Goal: Task Accomplishment & Management: Complete application form

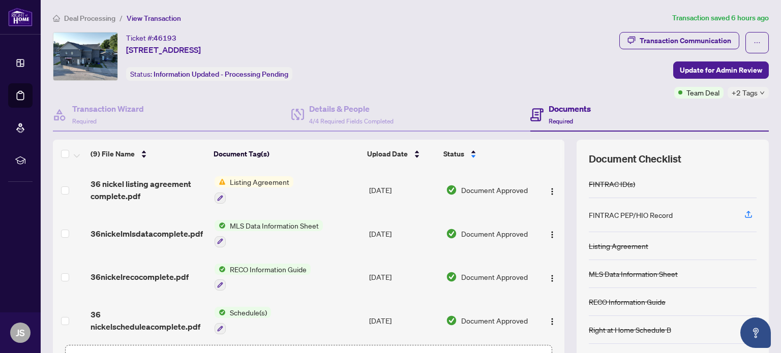
scroll to position [220, 0]
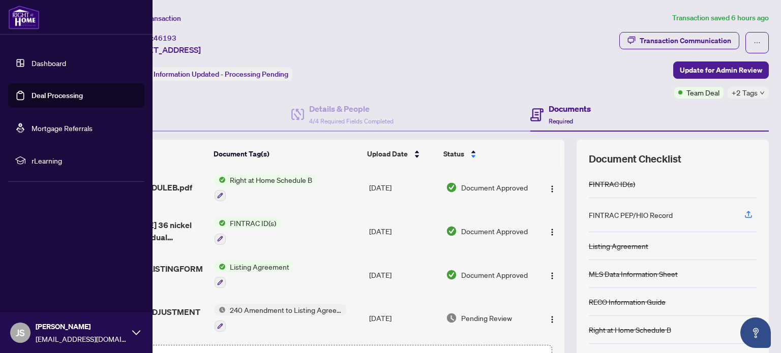
click at [51, 64] on link "Dashboard" at bounding box center [49, 62] width 35 height 9
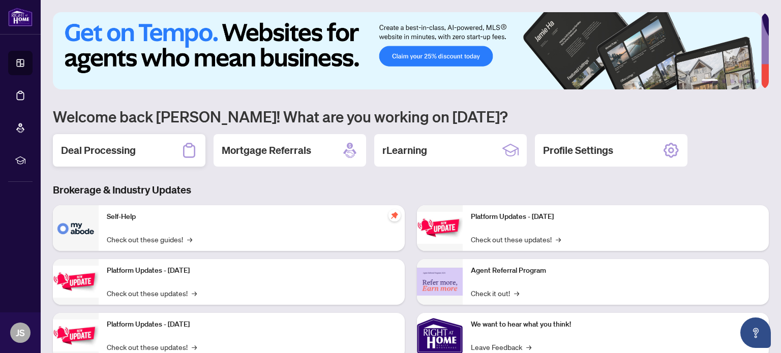
click at [150, 150] on div "Deal Processing" at bounding box center [129, 150] width 153 height 33
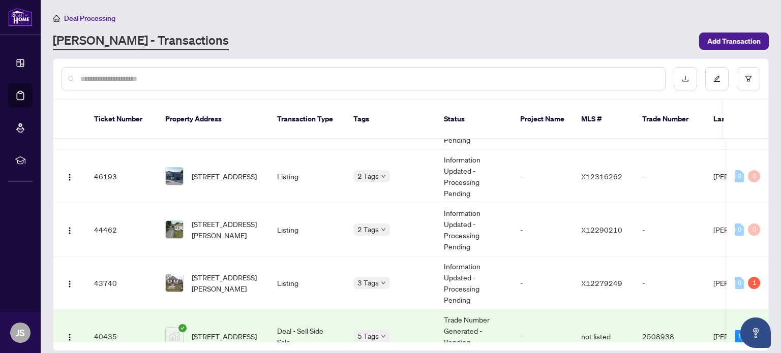
scroll to position [107, 0]
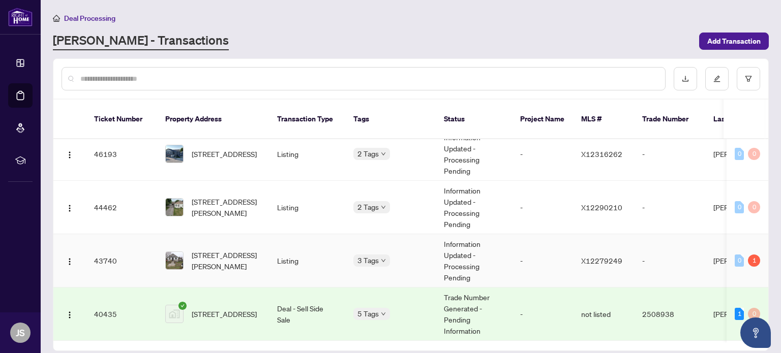
click at [517, 246] on td "-" at bounding box center [542, 260] width 61 height 53
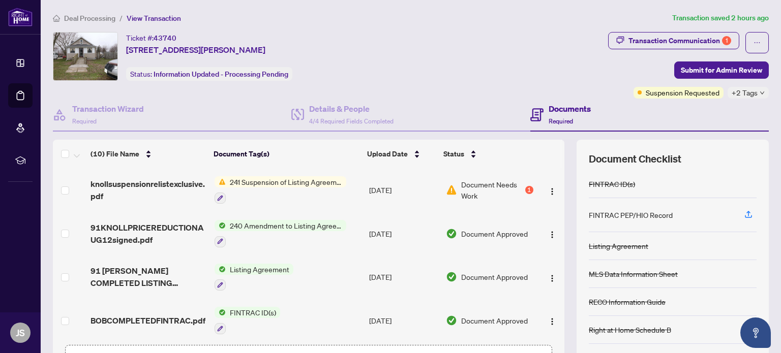
click at [495, 185] on span "Document Needs Work" at bounding box center [492, 190] width 62 height 22
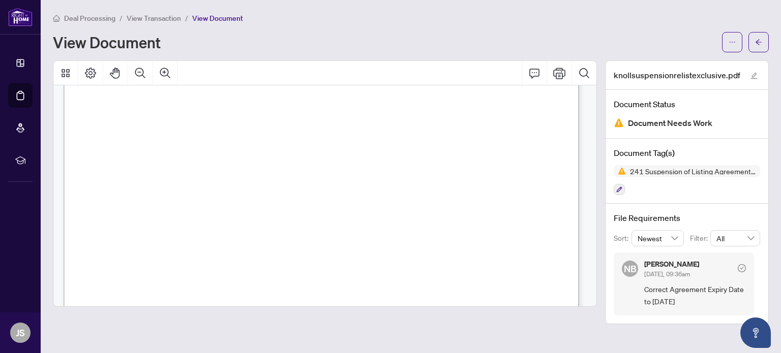
scroll to position [75, 0]
click at [619, 187] on icon "button" at bounding box center [619, 190] width 6 height 6
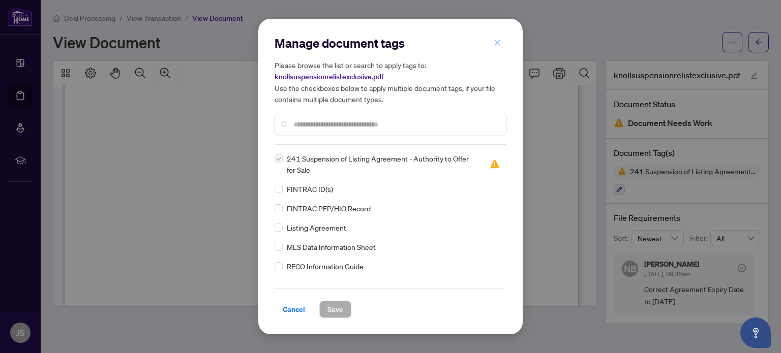
click at [496, 44] on icon "close" at bounding box center [498, 43] width 6 height 6
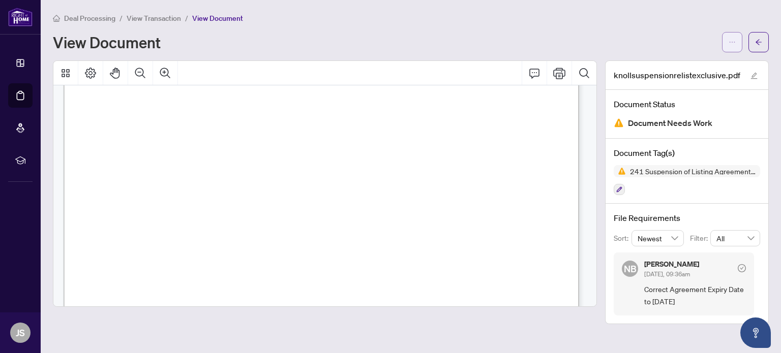
click at [734, 41] on icon "ellipsis" at bounding box center [731, 42] width 7 height 7
click at [610, 34] on div "View Document" at bounding box center [384, 42] width 663 height 16
click at [557, 72] on icon "Print" at bounding box center [559, 73] width 12 height 12
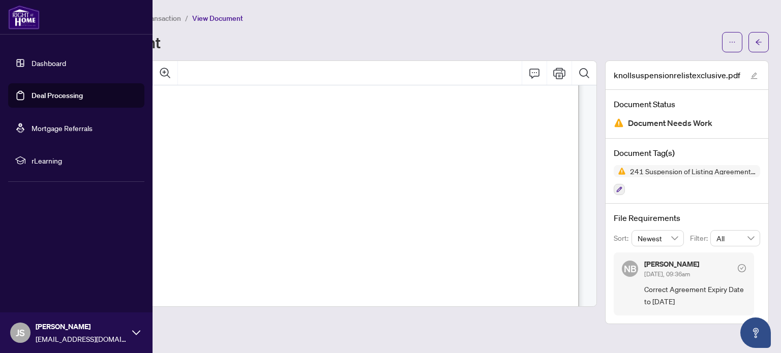
click at [49, 63] on link "Dashboard" at bounding box center [49, 62] width 35 height 9
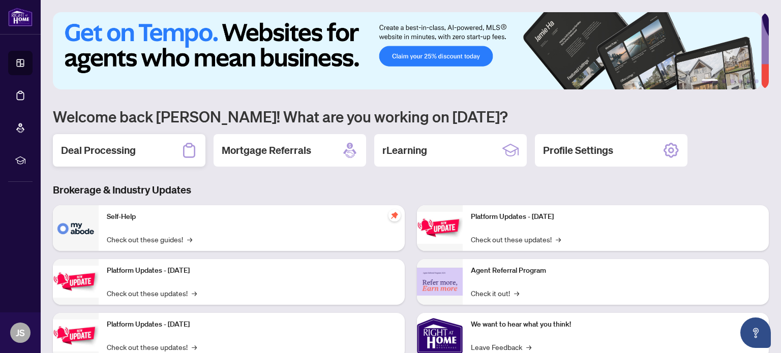
click at [121, 147] on h2 "Deal Processing" at bounding box center [98, 150] width 75 height 14
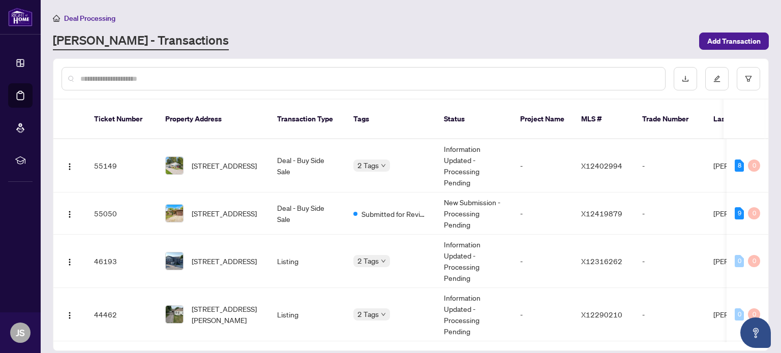
click at [163, 75] on input "text" at bounding box center [368, 78] width 576 height 11
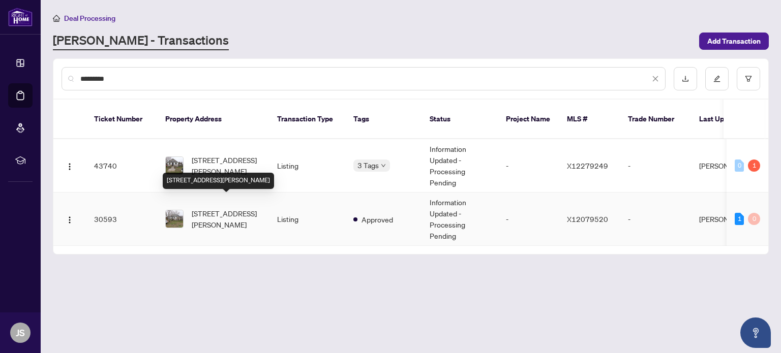
type input "*********"
click at [231, 212] on span "[STREET_ADDRESS][PERSON_NAME]" at bounding box center [226, 219] width 69 height 22
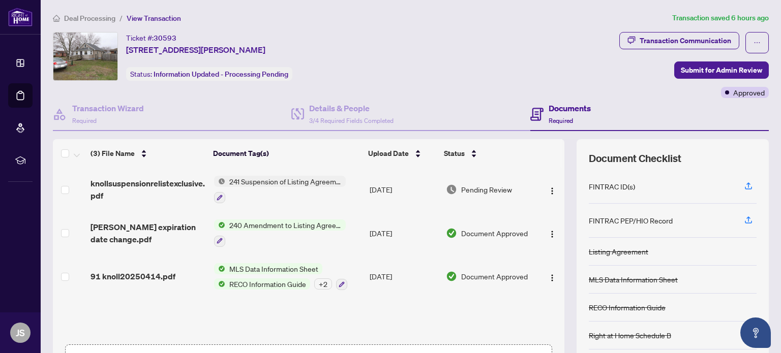
click at [291, 225] on span "240 Amendment to Listing Agreement - Authority to Offer for Sale Price Change/E…" at bounding box center [285, 225] width 120 height 11
click at [142, 274] on span "91 knoll20250414.pdf" at bounding box center [132, 276] width 85 height 12
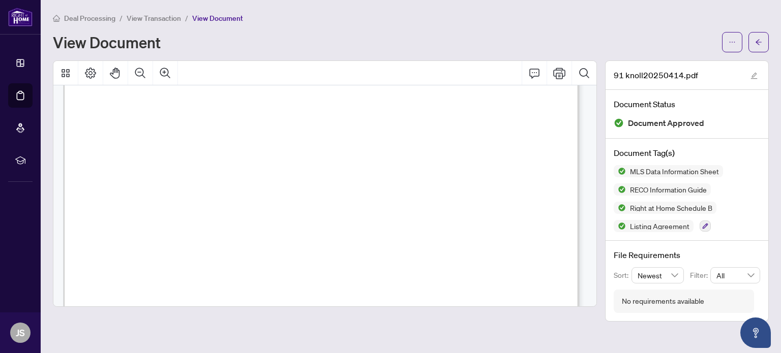
scroll to position [384, 0]
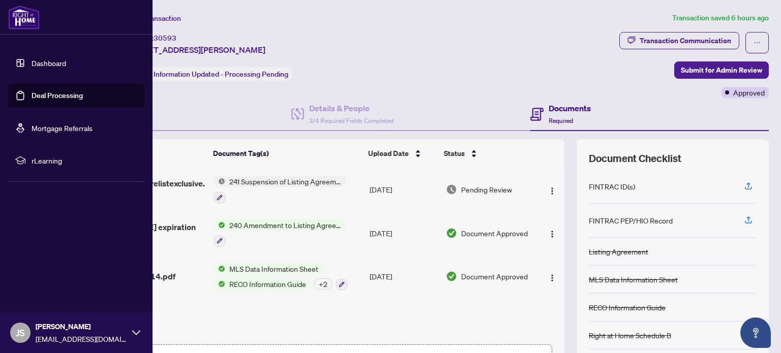
click at [39, 60] on link "Dashboard" at bounding box center [49, 62] width 35 height 9
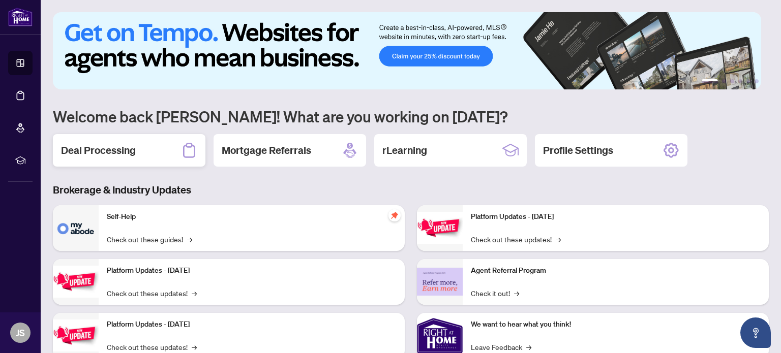
click at [140, 147] on div "Deal Processing" at bounding box center [129, 150] width 153 height 33
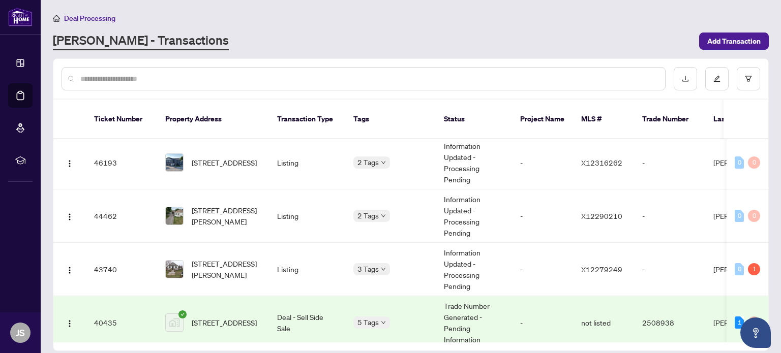
scroll to position [110, 0]
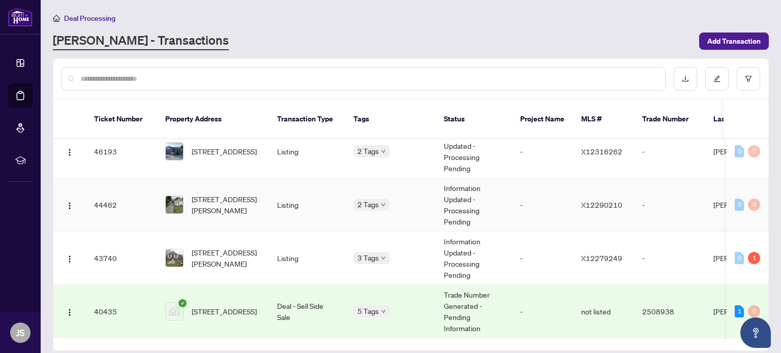
click at [332, 192] on td "Listing" at bounding box center [307, 204] width 76 height 53
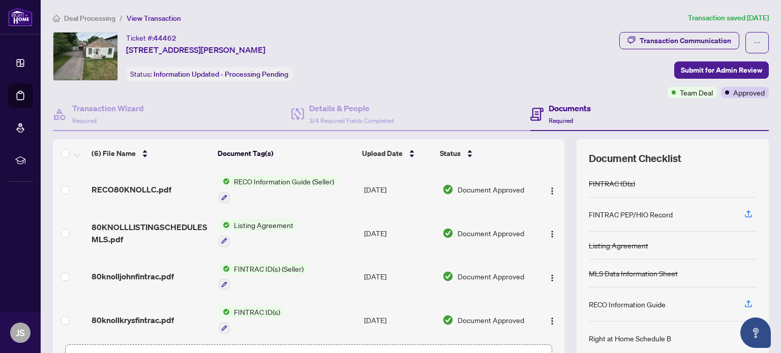
scroll to position [90, 0]
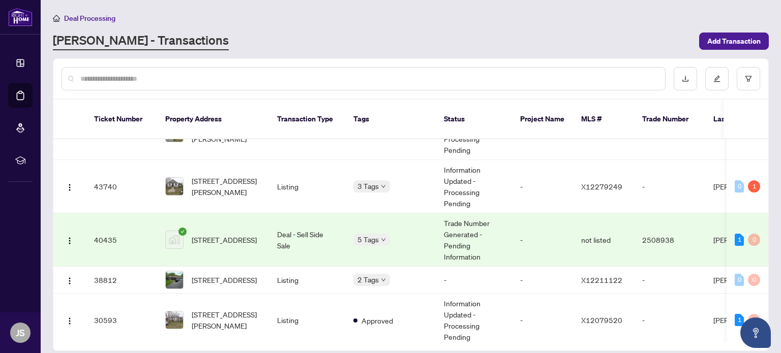
scroll to position [203, 0]
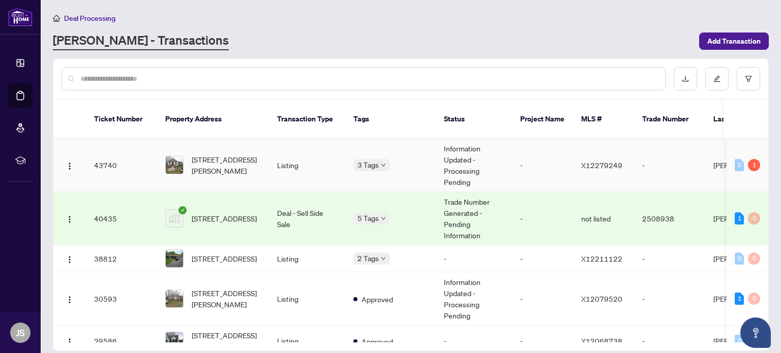
click at [329, 156] on td "Listing" at bounding box center [307, 165] width 76 height 53
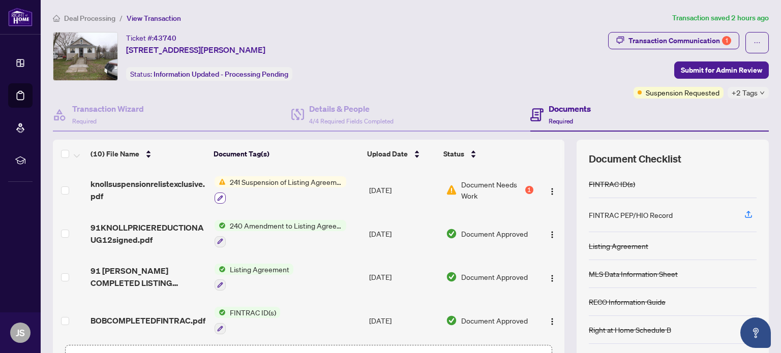
click at [220, 198] on icon "button" at bounding box center [220, 198] width 6 height 6
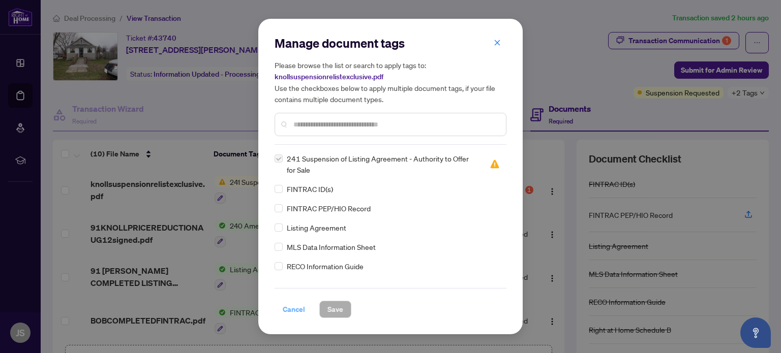
click at [294, 311] on span "Cancel" at bounding box center [294, 309] width 22 height 16
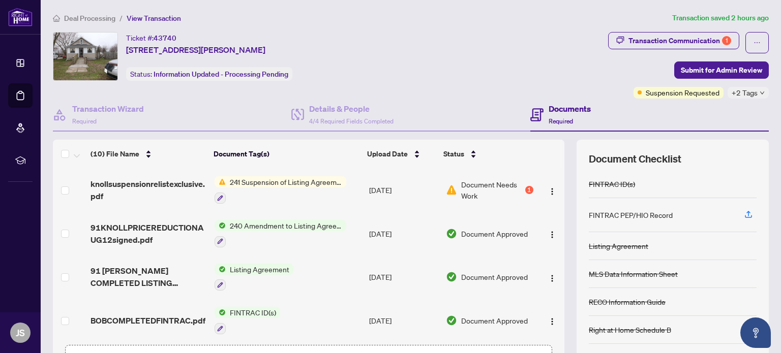
click at [226, 180] on span "241 Suspension of Listing Agreement - Authority to Offer for Sale" at bounding box center [286, 181] width 120 height 11
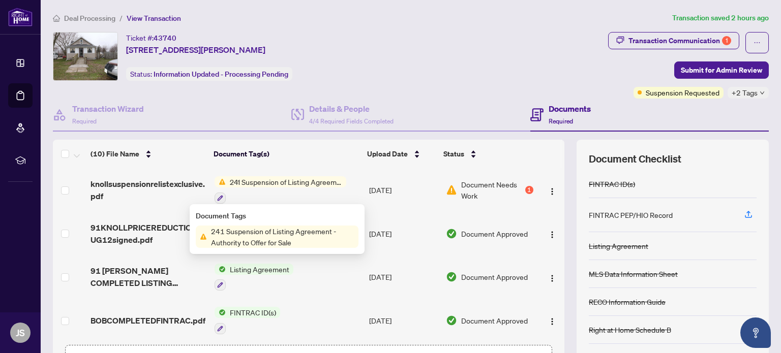
click at [236, 236] on span "241 Suspension of Listing Agreement - Authority to Offer for Sale" at bounding box center [282, 237] width 151 height 22
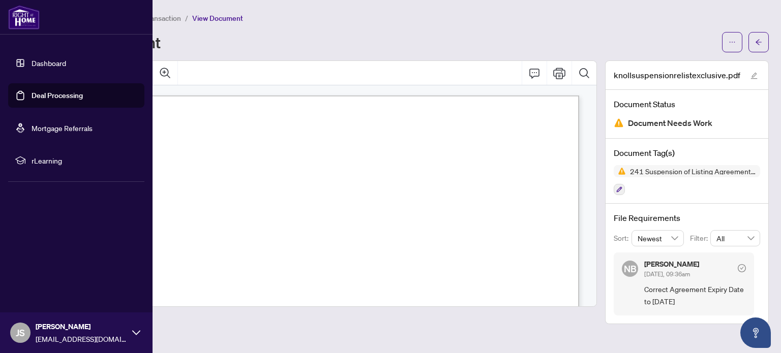
click at [34, 62] on link "Dashboard" at bounding box center [49, 62] width 35 height 9
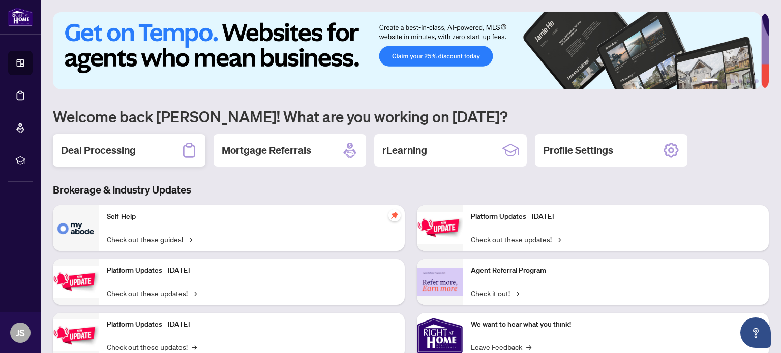
click at [132, 147] on h2 "Deal Processing" at bounding box center [98, 150] width 75 height 14
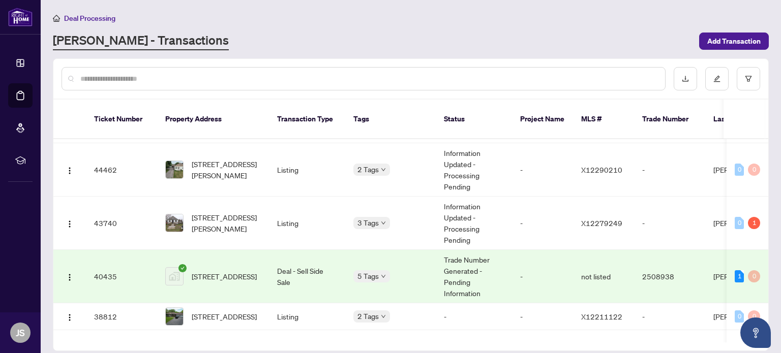
scroll to position [146, 0]
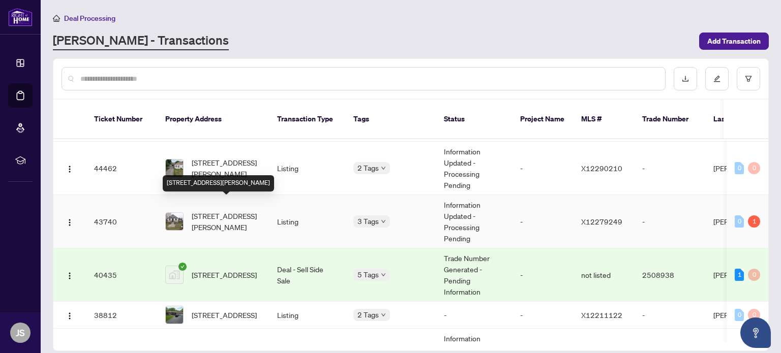
click at [214, 210] on span "[STREET_ADDRESS][PERSON_NAME]" at bounding box center [226, 221] width 69 height 22
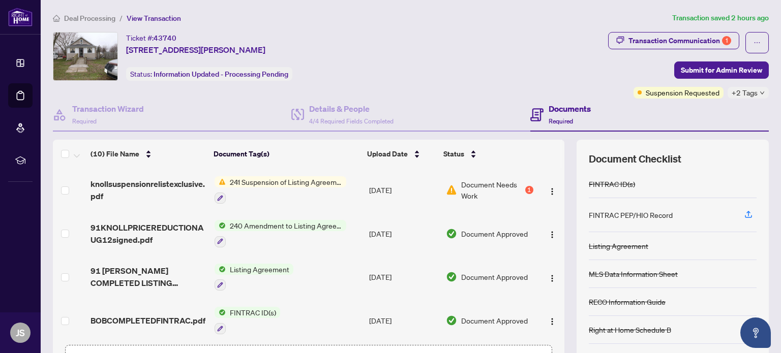
scroll to position [72, 0]
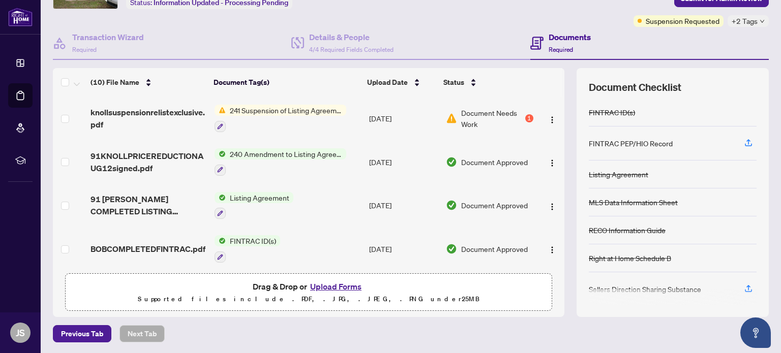
click at [337, 283] on button "Upload Forms" at bounding box center [335, 286] width 57 height 13
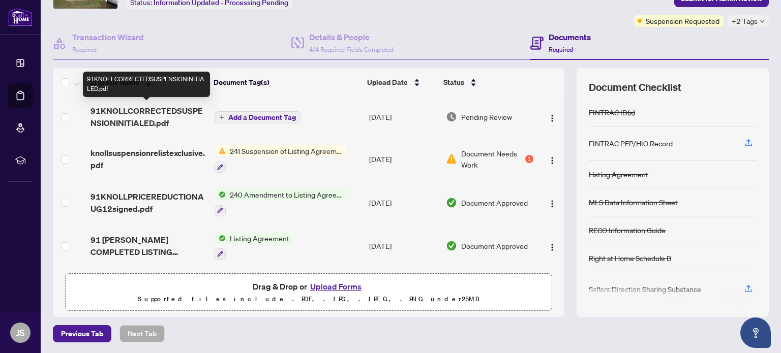
click at [134, 108] on span "91KNOLLCORRECTEDSUSPENSIONINITIALED.pdf" at bounding box center [147, 117] width 115 height 24
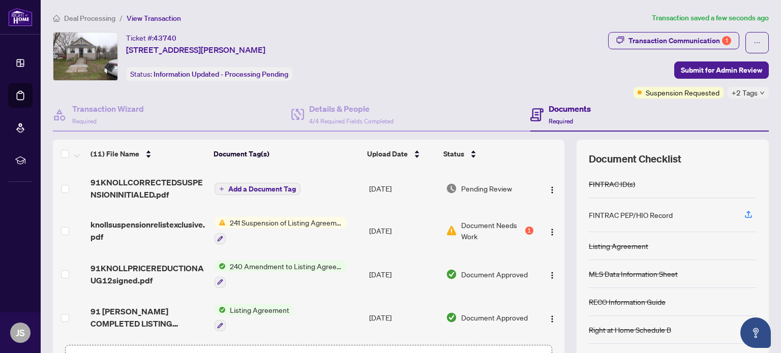
click at [282, 187] on span "Add a Document Tag" at bounding box center [262, 189] width 68 height 7
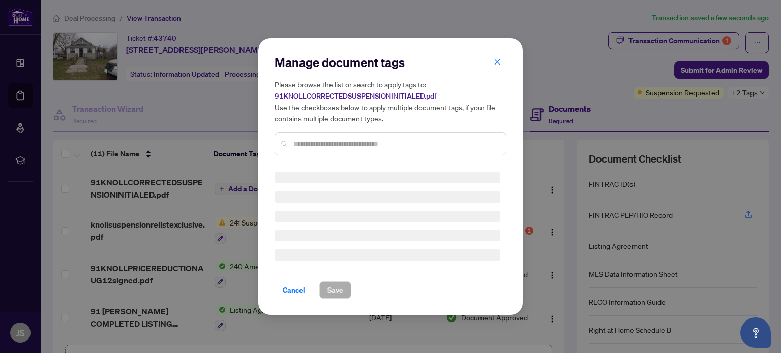
click at [362, 143] on input "text" at bounding box center [395, 143] width 204 height 11
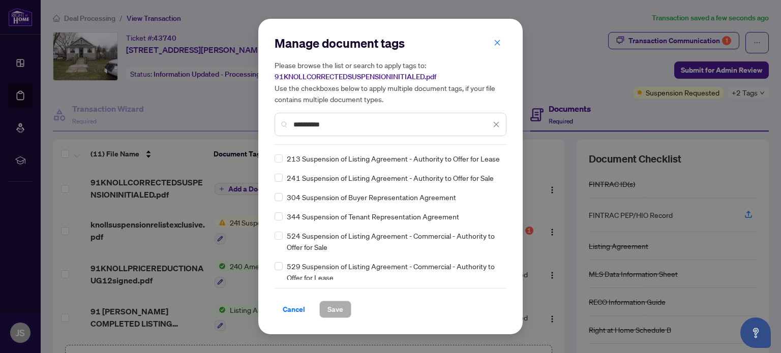
type input "**********"
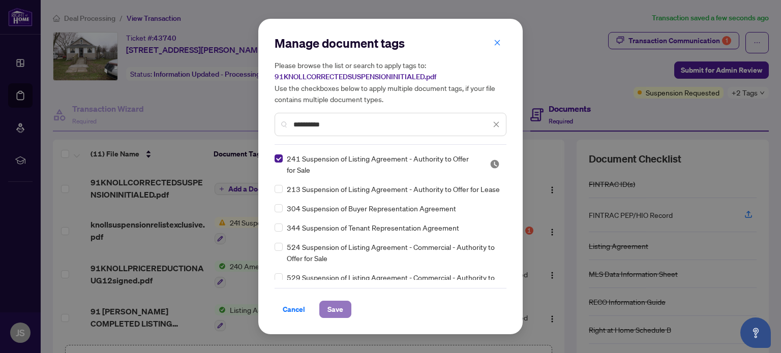
click at [337, 309] on span "Save" at bounding box center [335, 309] width 16 height 16
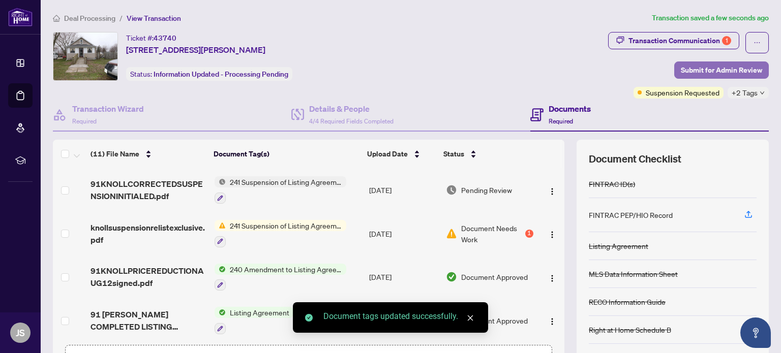
click at [717, 68] on span "Submit for Admin Review" at bounding box center [721, 70] width 81 height 16
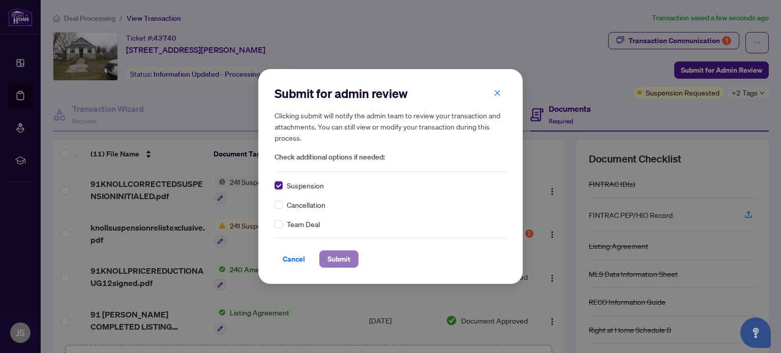
click at [340, 260] on span "Submit" at bounding box center [338, 259] width 23 height 16
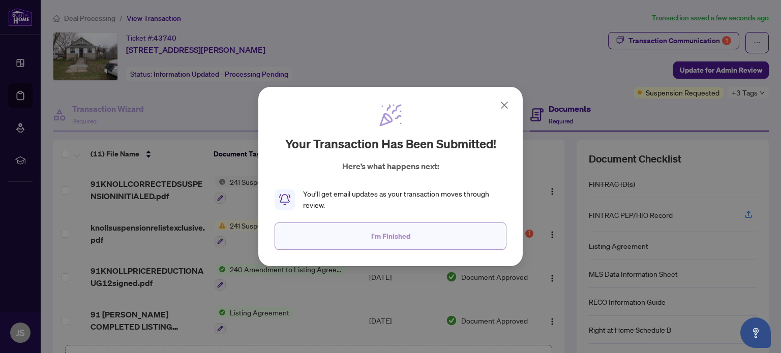
click at [375, 233] on span "I'm Finished" at bounding box center [390, 236] width 39 height 16
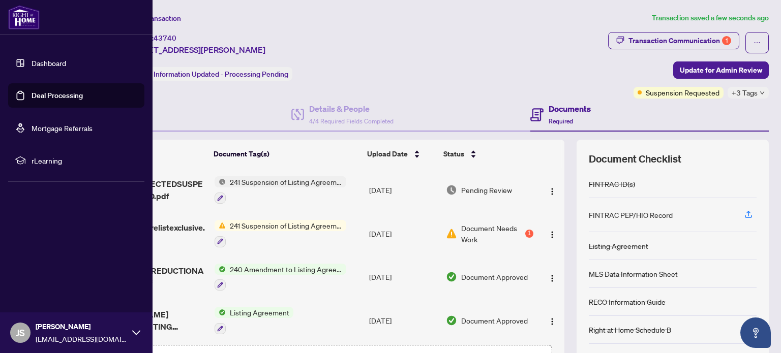
click at [49, 65] on link "Dashboard" at bounding box center [49, 62] width 35 height 9
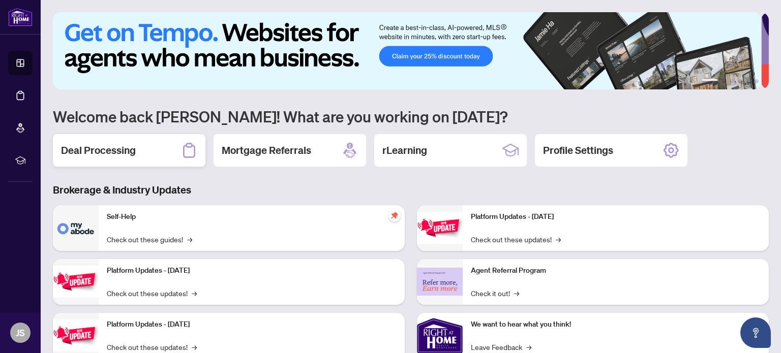
click at [120, 152] on h2 "Deal Processing" at bounding box center [98, 150] width 75 height 14
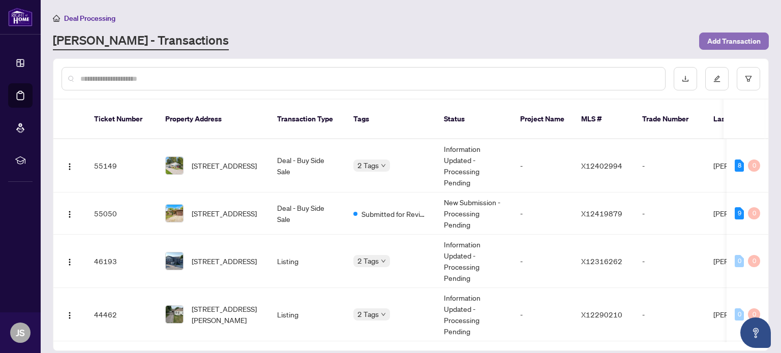
click at [722, 36] on span "Add Transaction" at bounding box center [733, 41] width 53 height 16
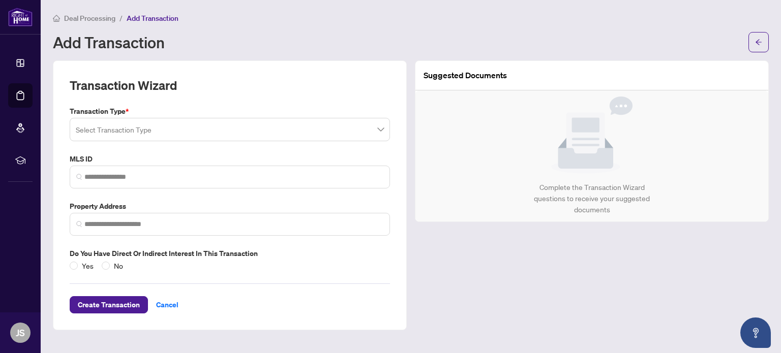
click at [132, 126] on input "search" at bounding box center [225, 131] width 299 height 22
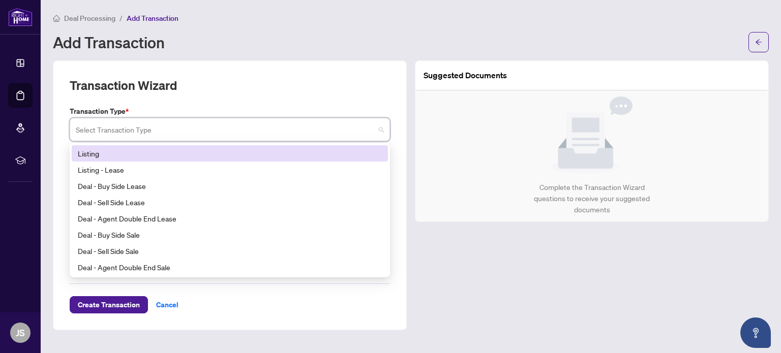
click at [87, 153] on div "Listing" at bounding box center [230, 153] width 304 height 11
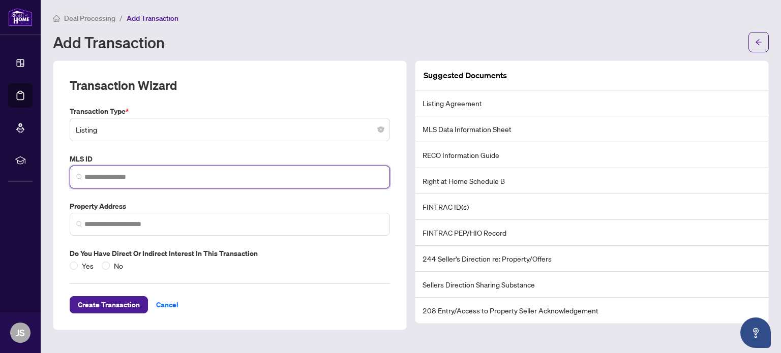
click at [104, 180] on input "search" at bounding box center [233, 177] width 299 height 11
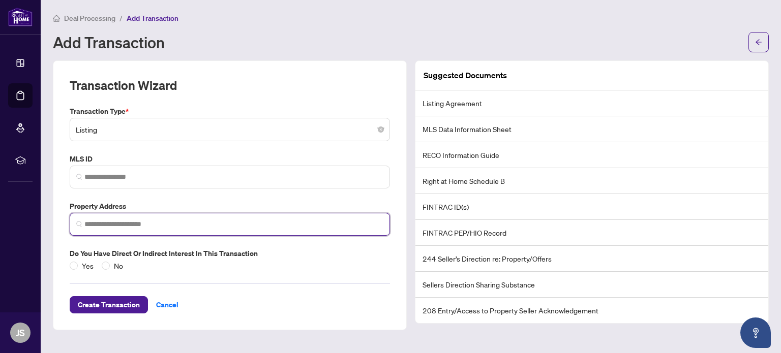
click at [130, 223] on input "search" at bounding box center [233, 224] width 299 height 11
type input "**********"
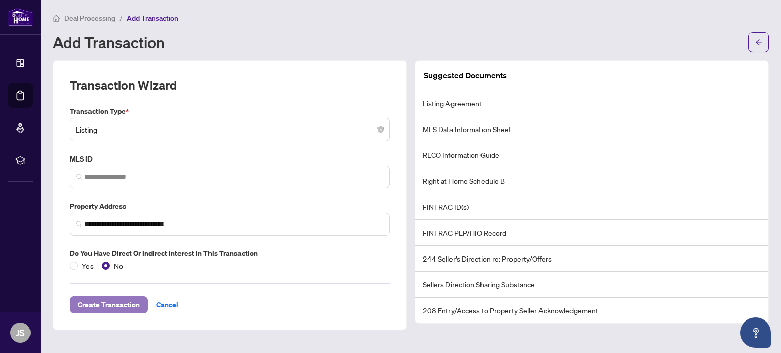
click at [109, 303] on span "Create Transaction" at bounding box center [109, 305] width 62 height 16
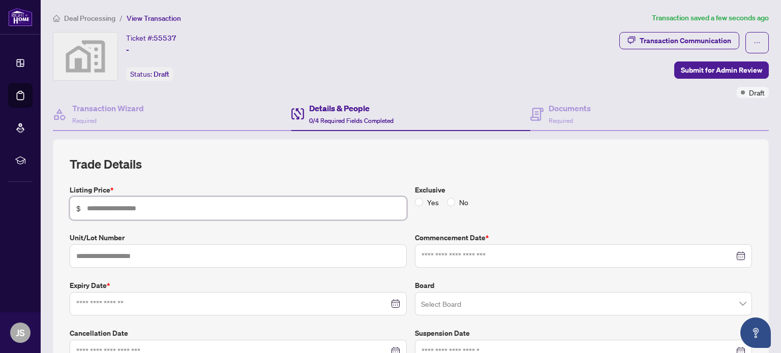
click at [196, 205] on input "text" at bounding box center [243, 208] width 313 height 11
type input "*******"
click at [446, 253] on input at bounding box center [577, 256] width 313 height 11
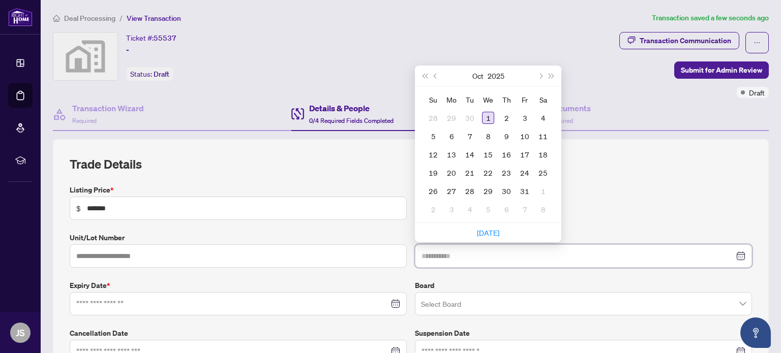
type input "**********"
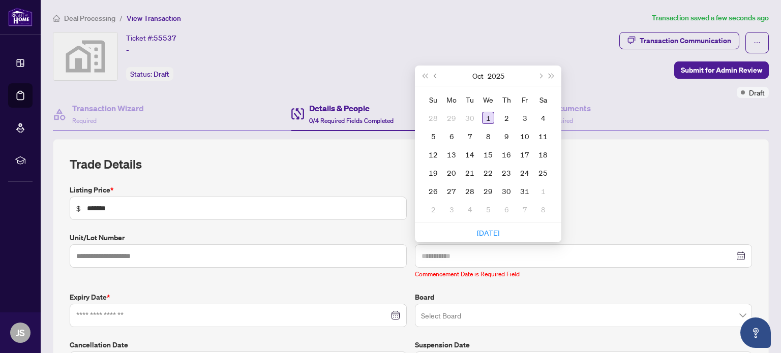
click at [485, 114] on div "1" at bounding box center [488, 118] width 12 height 12
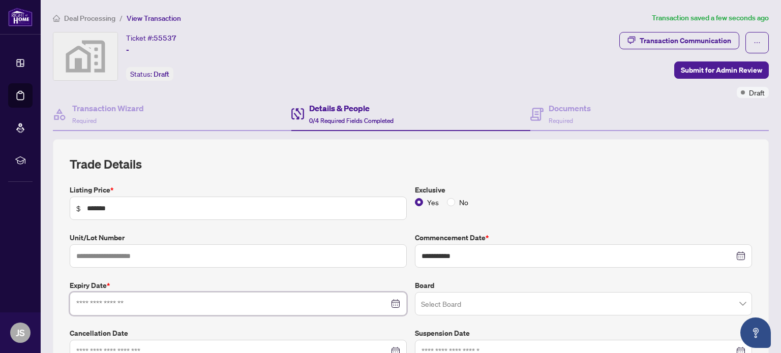
click at [124, 301] on input at bounding box center [232, 303] width 313 height 11
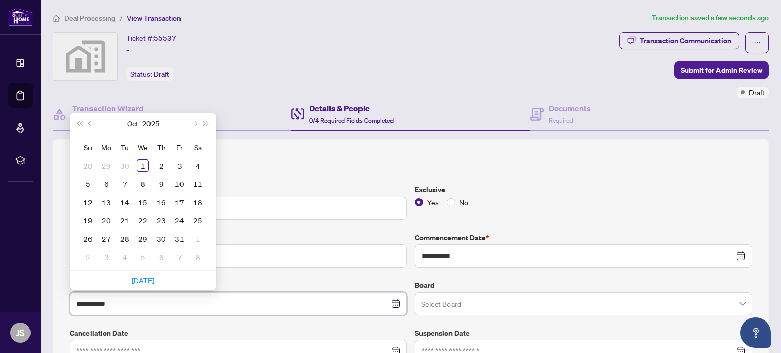
type input "**********"
click at [194, 121] on span "Next month (PageDown)" at bounding box center [194, 123] width 5 height 5
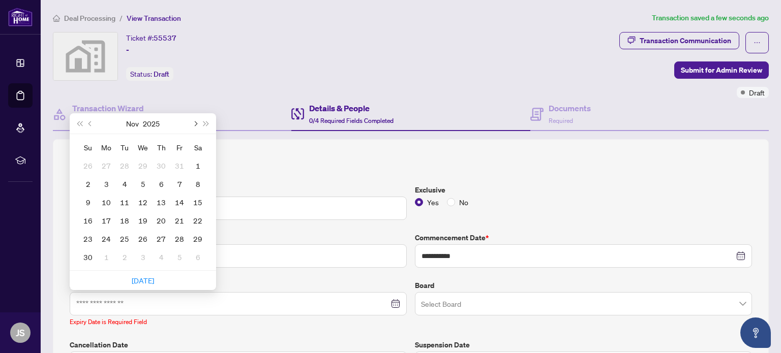
click at [194, 121] on span "Next month (PageDown)" at bounding box center [194, 123] width 5 height 5
type input "**********"
click at [107, 164] on div "1" at bounding box center [106, 166] width 12 height 12
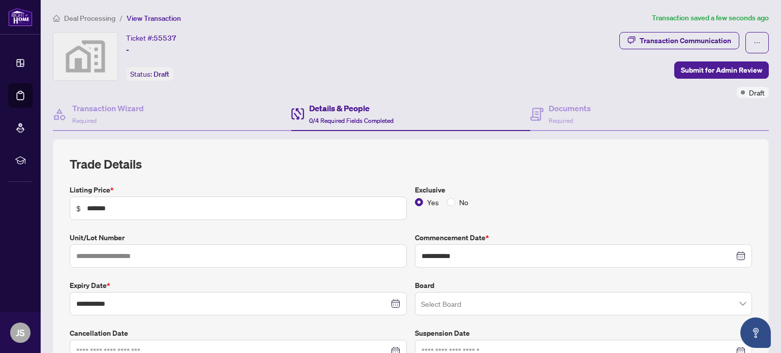
click at [472, 306] on input "search" at bounding box center [579, 305] width 316 height 22
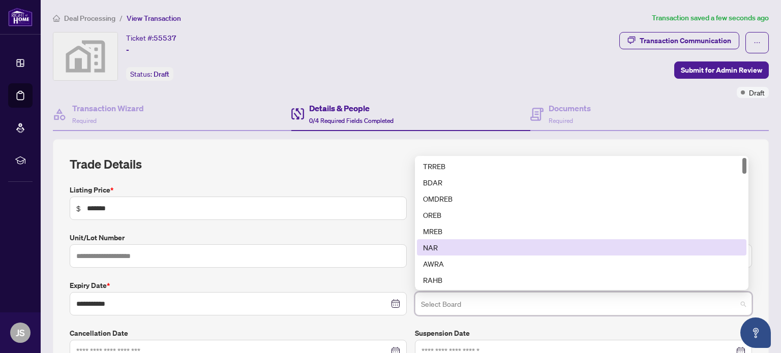
click at [473, 243] on div "NAR" at bounding box center [581, 247] width 317 height 11
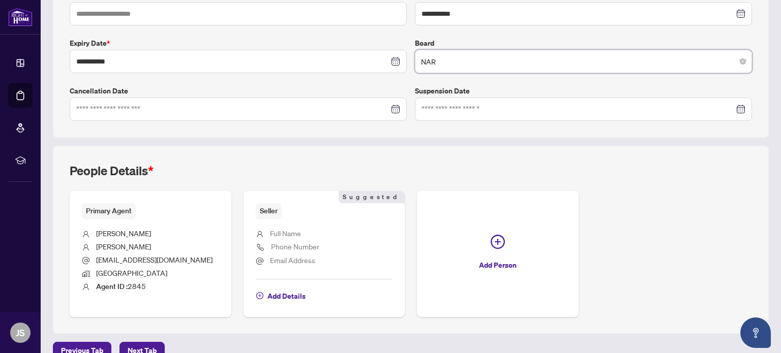
scroll to position [252, 0]
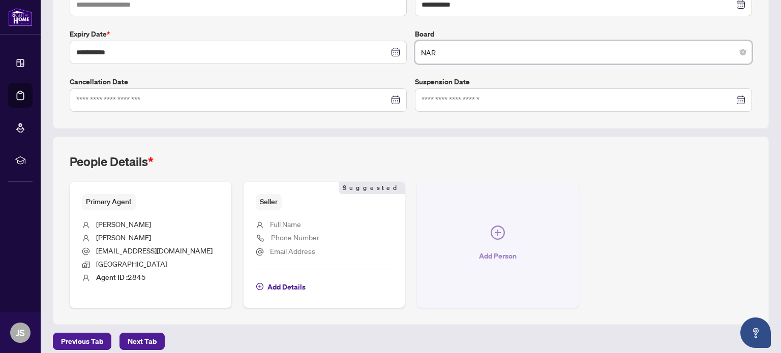
click at [495, 232] on icon "plus-circle" at bounding box center [498, 233] width 6 height 6
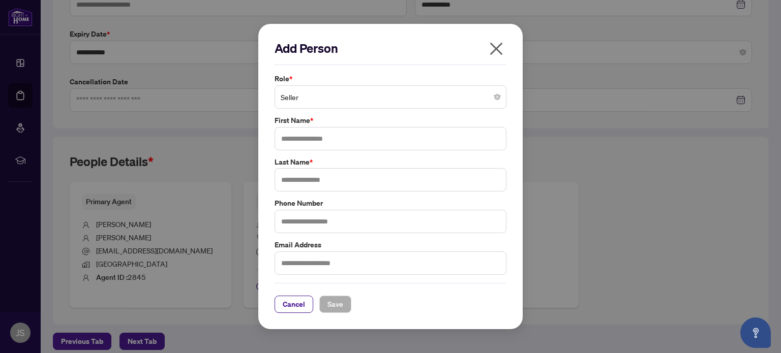
click at [346, 103] on span "Seller" at bounding box center [391, 96] width 220 height 19
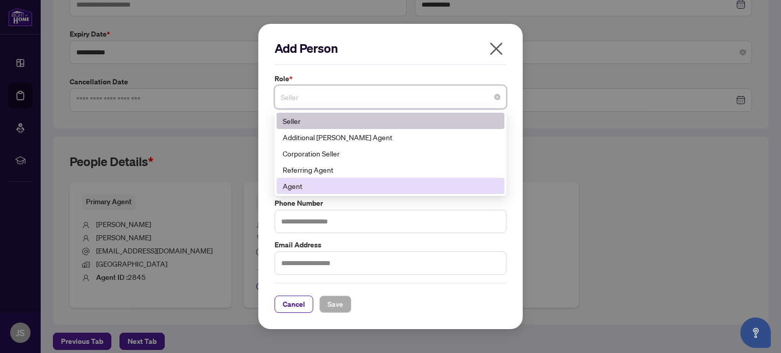
click at [326, 192] on div "Agent" at bounding box center [391, 185] width 216 height 11
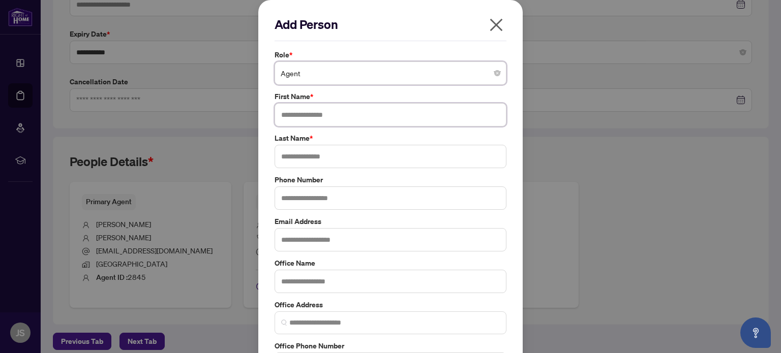
click at [306, 115] on input "text" at bounding box center [391, 114] width 232 height 23
type input "****"
type input "******"
click at [298, 199] on input "text" at bounding box center [391, 198] width 232 height 23
type input "**********"
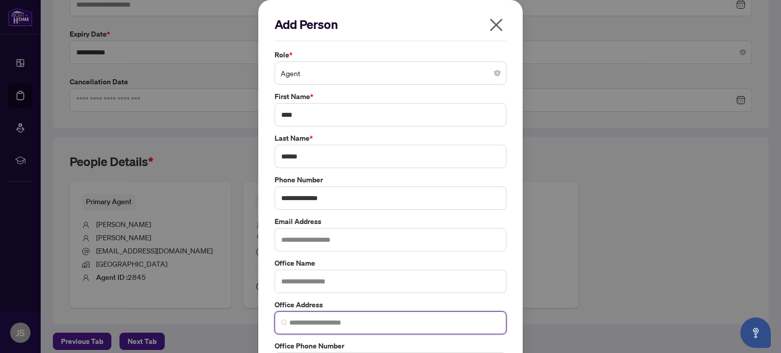
type input "**********"
drag, startPoint x: 389, startPoint y: 324, endPoint x: 126, endPoint y: 306, distance: 263.5
click at [126, 306] on div "**********" at bounding box center [390, 176] width 781 height 353
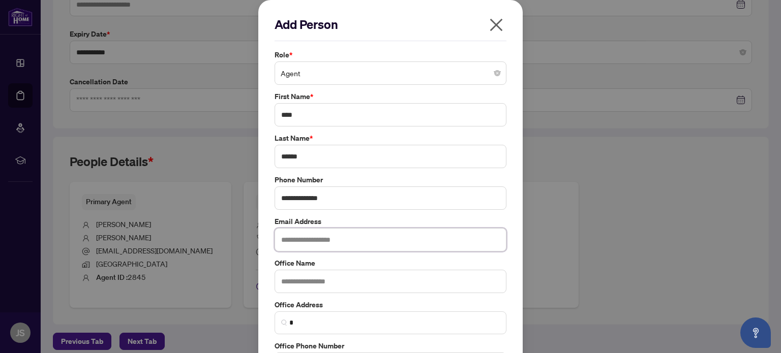
click at [287, 238] on input "text" at bounding box center [391, 239] width 232 height 23
drag, startPoint x: 303, startPoint y: 158, endPoint x: 232, endPoint y: 151, distance: 71.5
click at [232, 151] on div "**********" at bounding box center [390, 176] width 781 height 353
click at [490, 22] on icon "close" at bounding box center [496, 25] width 16 height 16
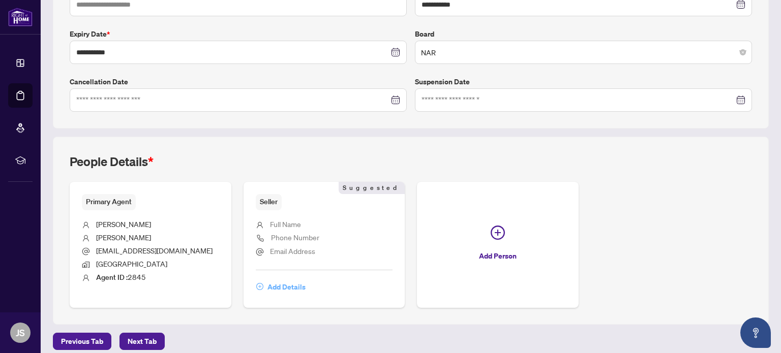
click at [284, 286] on span "Add Details" at bounding box center [286, 287] width 38 height 16
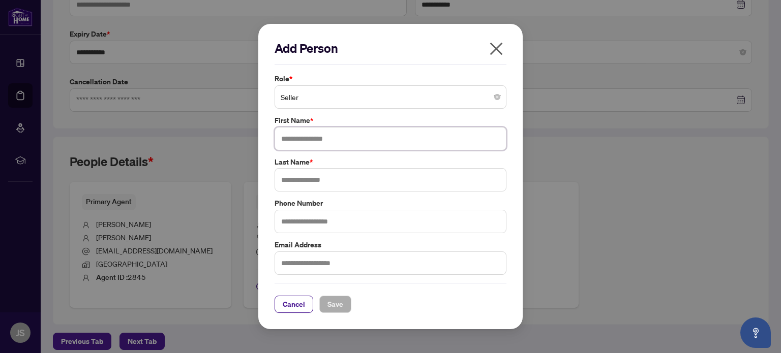
click at [312, 141] on input "text" at bounding box center [391, 138] width 232 height 23
type input "******"
type input "*"
click at [291, 179] on input "*" at bounding box center [391, 179] width 232 height 23
type input "*******"
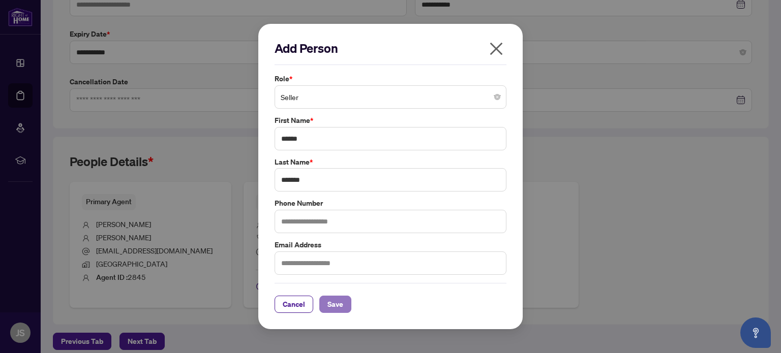
click at [338, 305] on span "Save" at bounding box center [335, 304] width 16 height 16
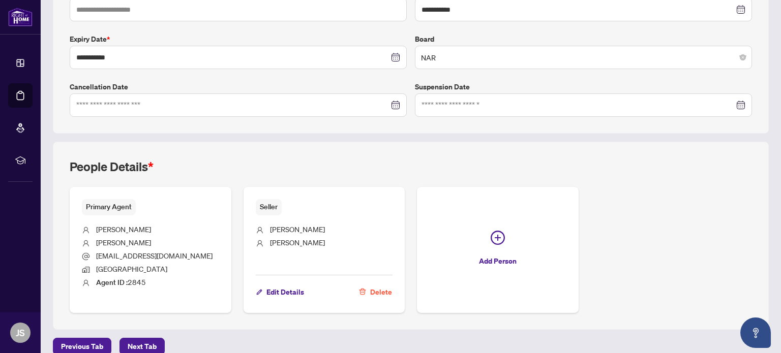
scroll to position [258, 0]
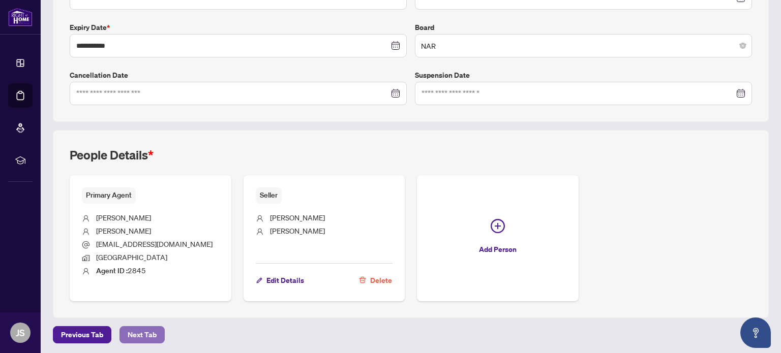
click at [138, 329] on span "Next Tab" at bounding box center [142, 335] width 29 height 16
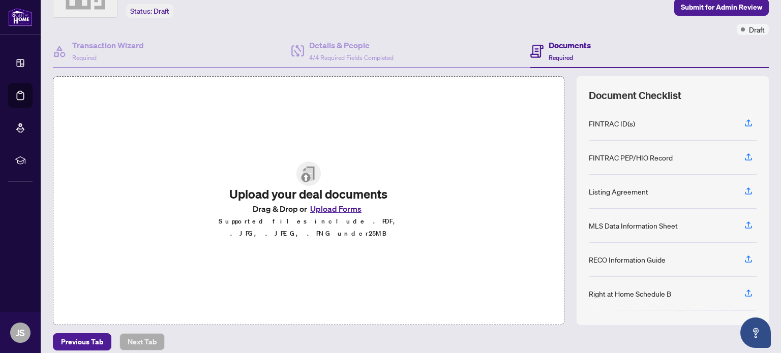
scroll to position [71, 0]
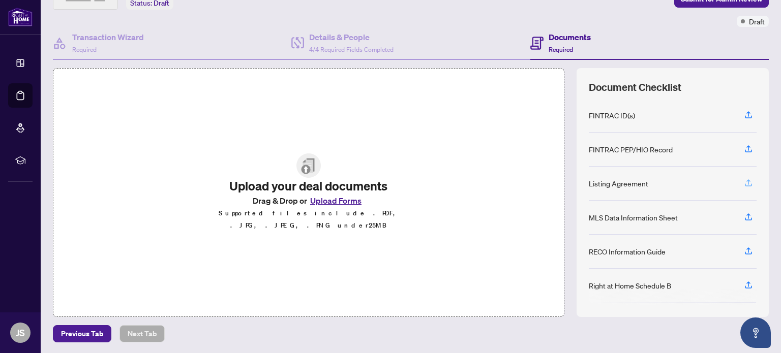
click at [744, 179] on icon "button" at bounding box center [748, 182] width 9 height 9
